Goal: Task Accomplishment & Management: Manage account settings

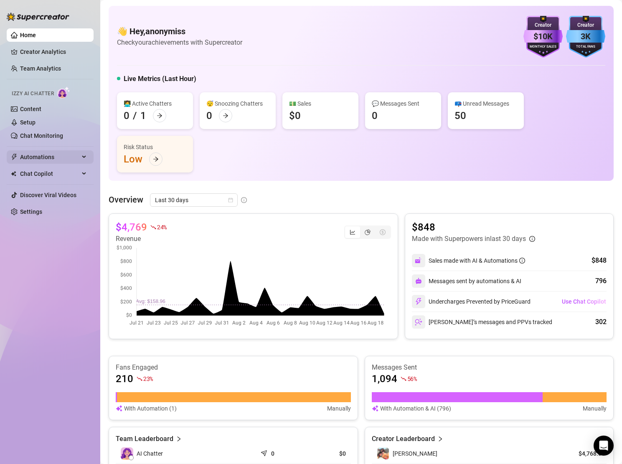
click at [61, 151] on span "Automations" at bounding box center [49, 156] width 59 height 13
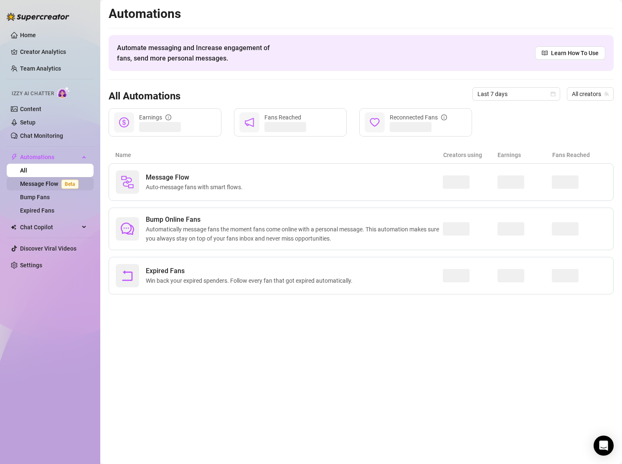
click at [50, 184] on link "Message Flow Beta" at bounding box center [51, 183] width 62 height 7
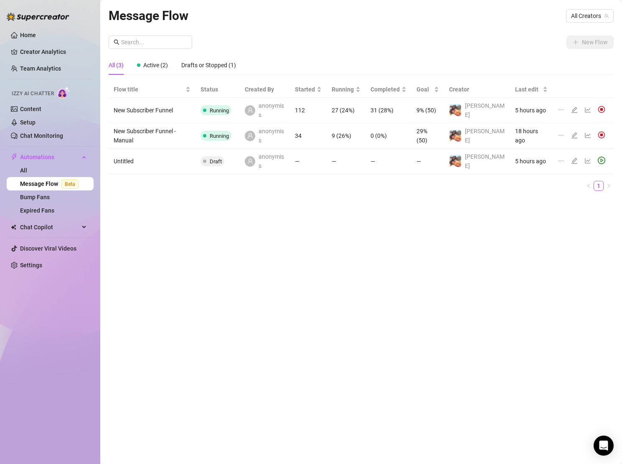
click at [583, 23] on div "Message Flow All Creators" at bounding box center [361, 16] width 505 height 20
click at [578, 16] on span "All Creators" at bounding box center [590, 16] width 38 height 13
click at [583, 44] on span "[PERSON_NAME]" at bounding box center [569, 46] width 45 height 9
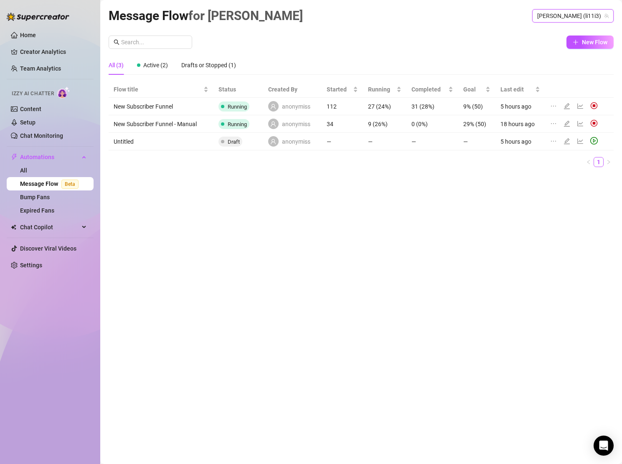
click at [515, 47] on div "New Flow" at bounding box center [361, 42] width 505 height 13
click at [593, 107] on img at bounding box center [594, 106] width 8 height 8
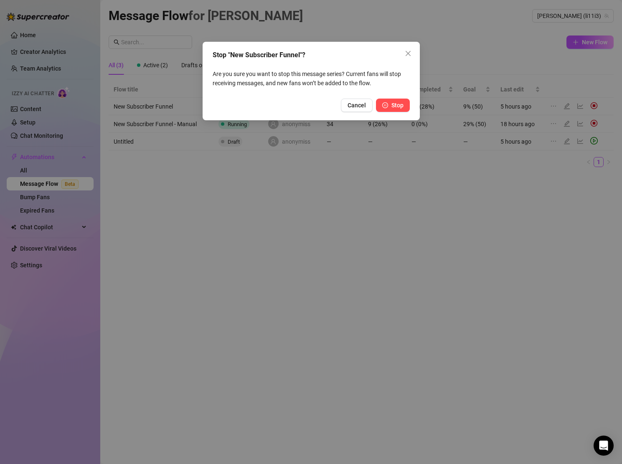
click at [396, 106] on span "Stop" at bounding box center [397, 105] width 12 height 7
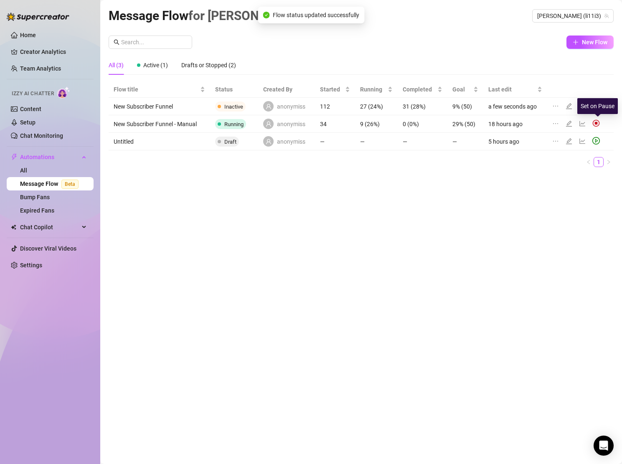
click at [594, 123] on img at bounding box center [596, 123] width 8 height 8
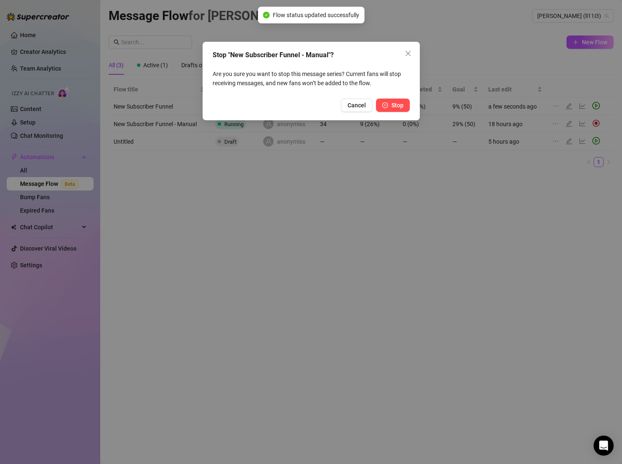
click at [390, 109] on button "Stop" at bounding box center [393, 105] width 34 height 13
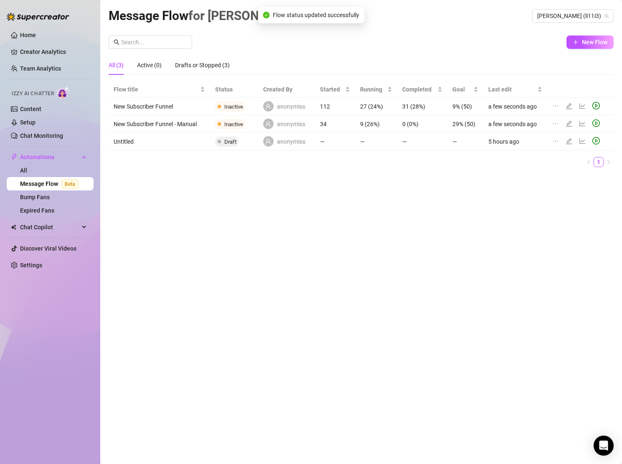
click at [437, 289] on div "Message Flow for [PERSON_NAME] (li11i3) New Flow All (3) Active (0) Drafts or S…" at bounding box center [361, 222] width 505 height 433
